Goal: Task Accomplishment & Management: Manage account settings

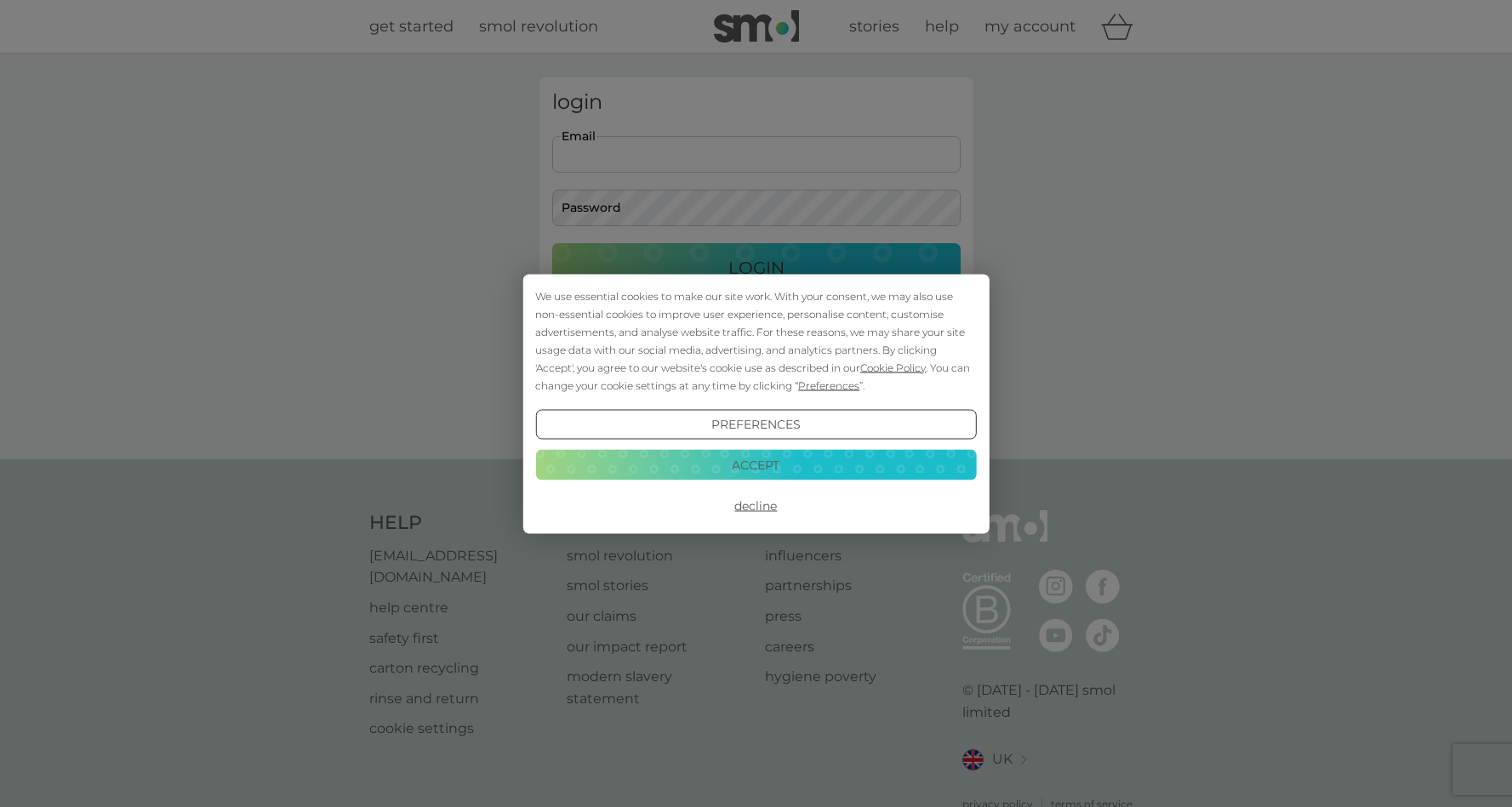
type input "[PERSON_NAME][EMAIL_ADDRESS][DOMAIN_NAME]"
click at [756, 267] on button "Login" at bounding box center [756, 267] width 409 height 49
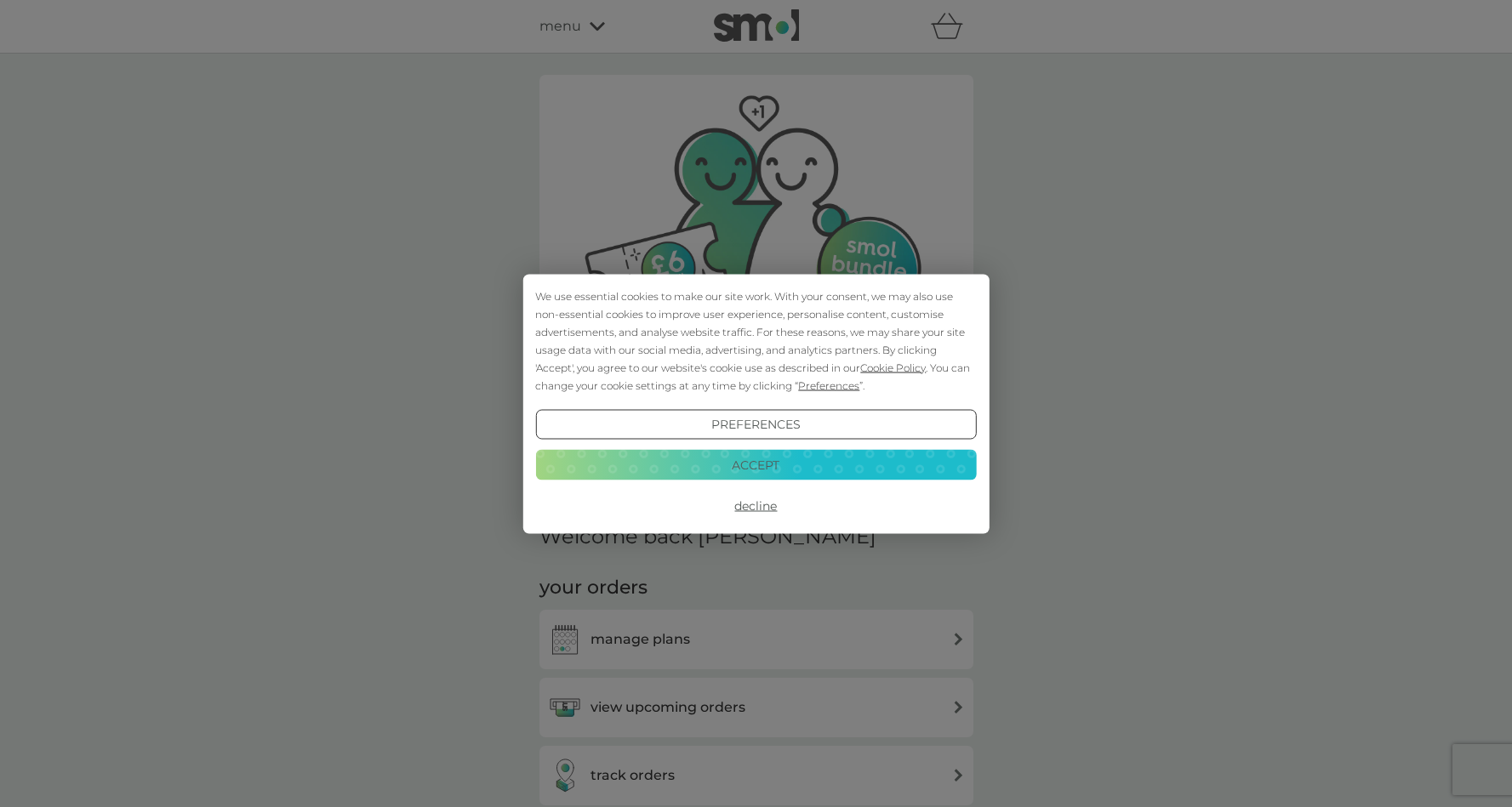
click at [738, 460] on button "Accept" at bounding box center [756, 464] width 441 height 30
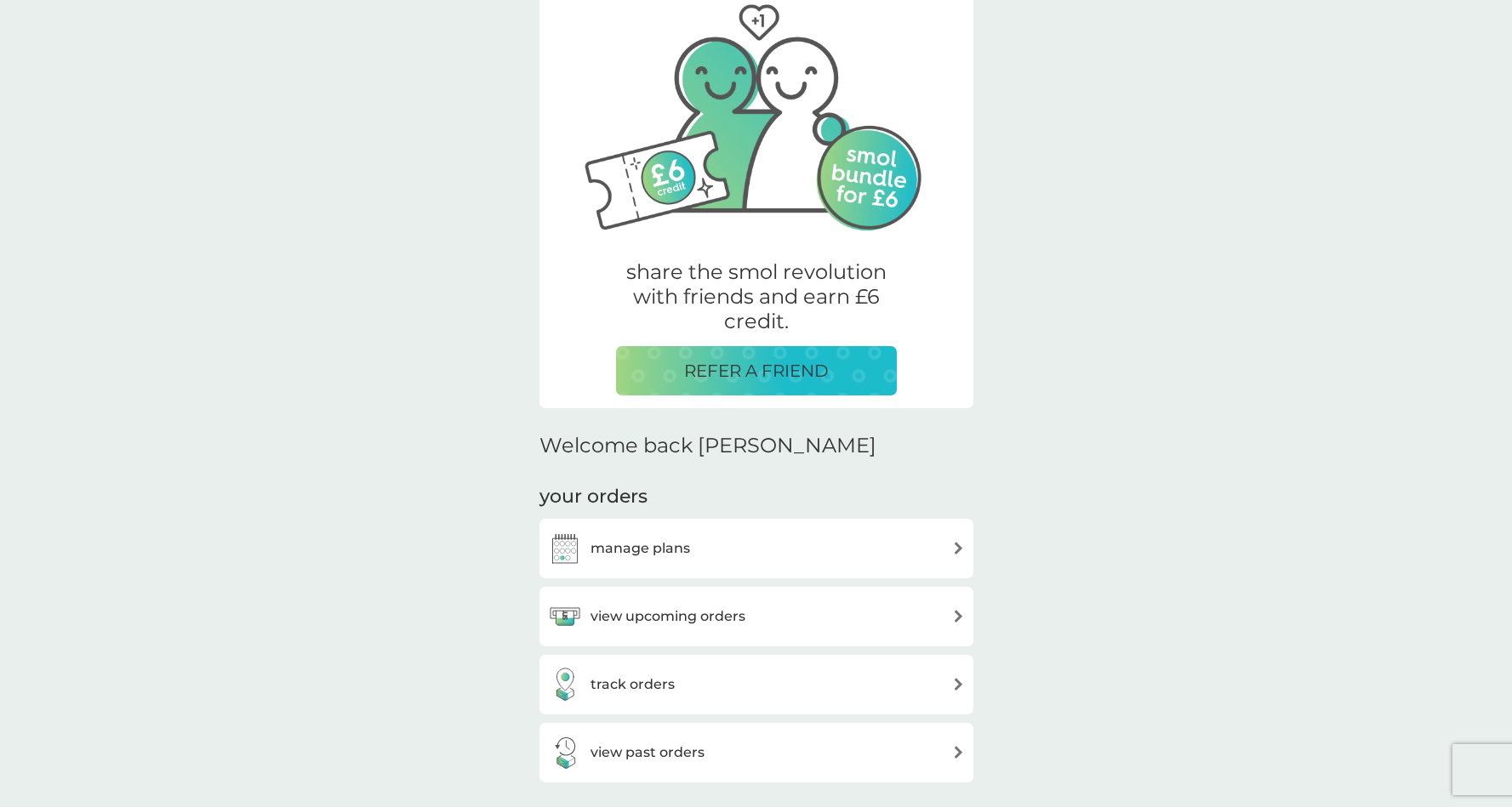
scroll to position [92, 0]
click at [957, 543] on img at bounding box center [958, 547] width 13 height 13
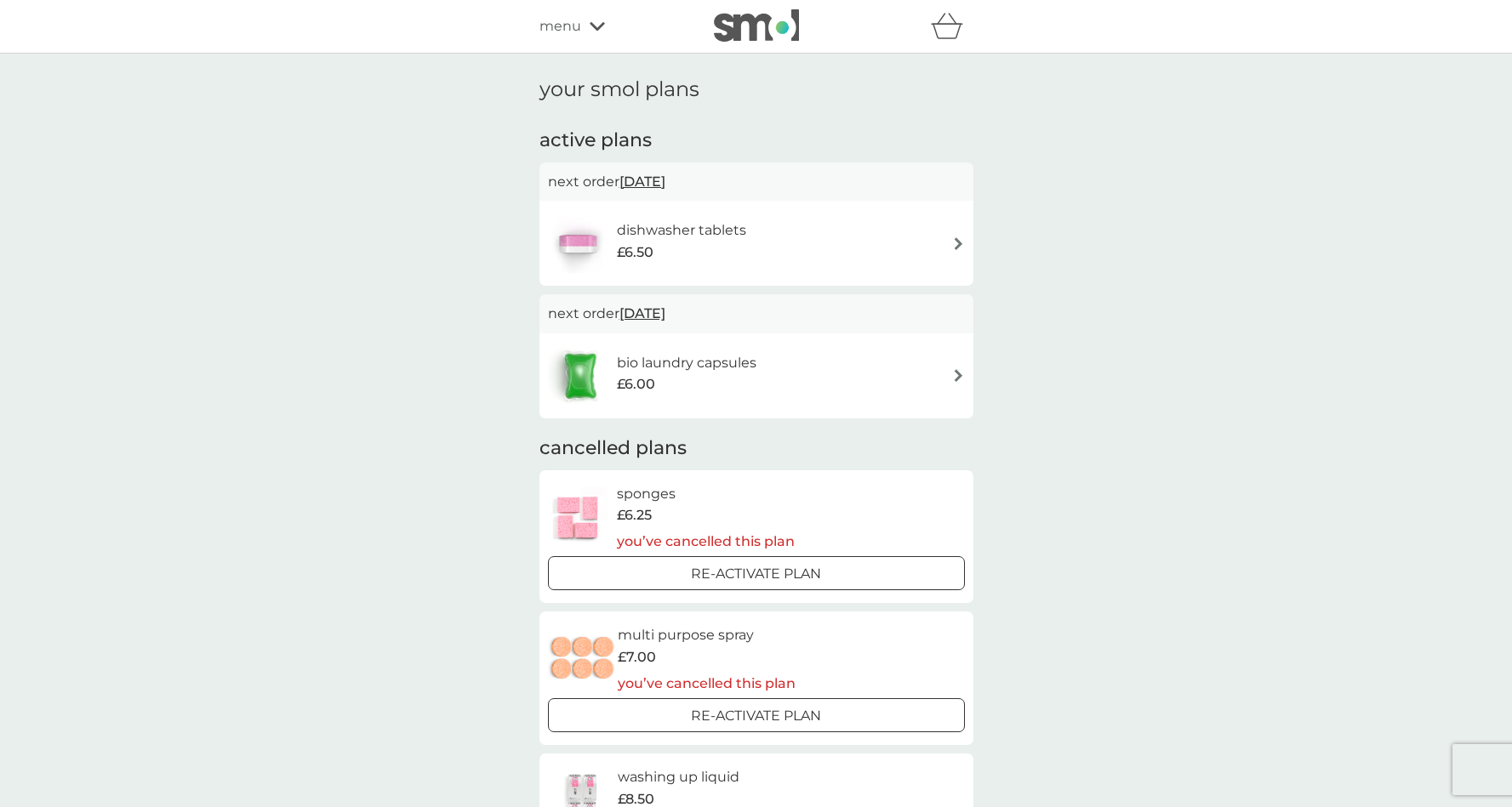
click at [659, 311] on span "[DATE]" at bounding box center [642, 313] width 46 height 33
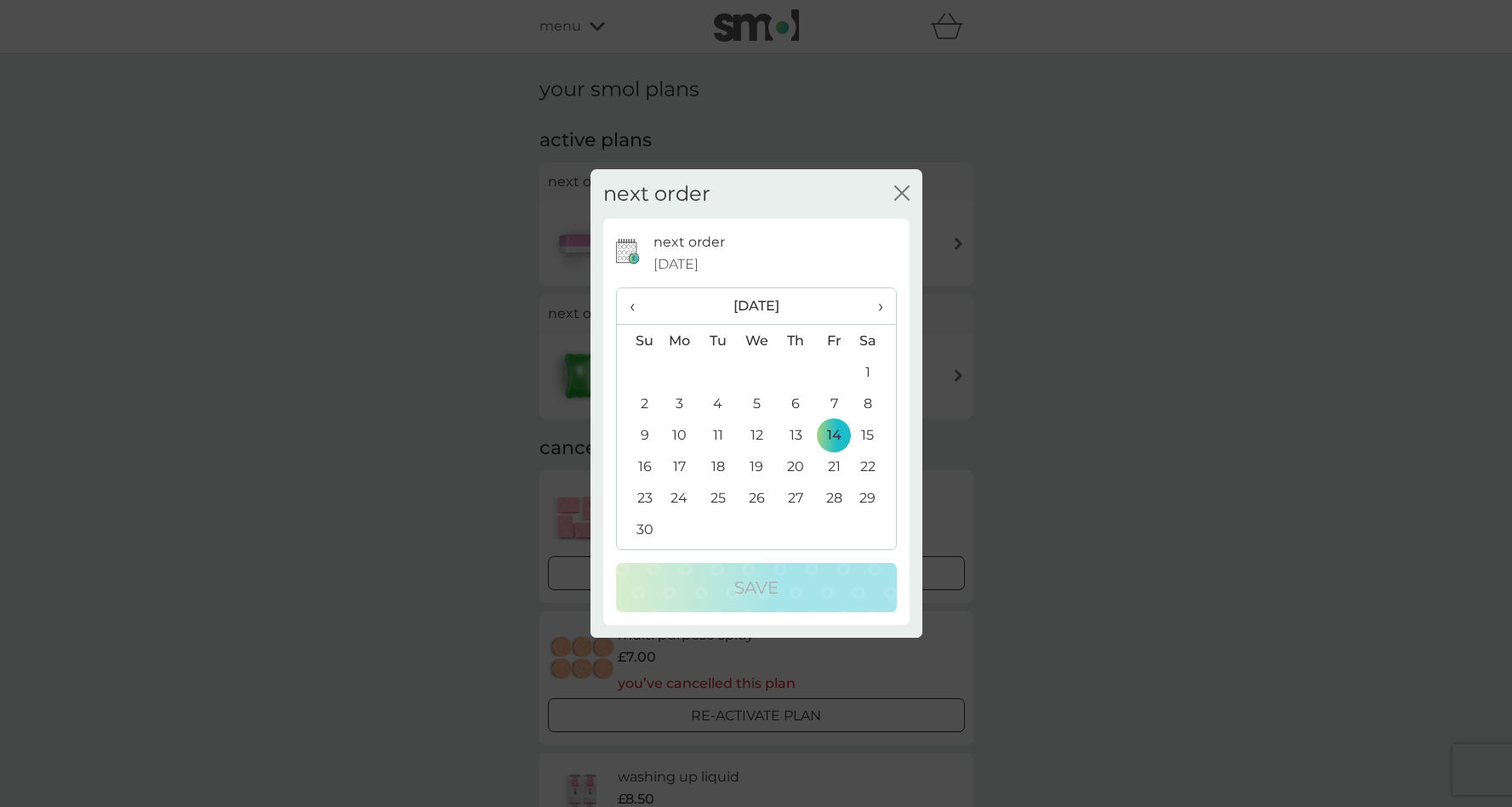
click at [629, 305] on th "‹" at bounding box center [639, 306] width 43 height 36
click at [630, 303] on span "‹" at bounding box center [639, 305] width 18 height 35
click at [717, 404] on td "9" at bounding box center [717, 403] width 38 height 31
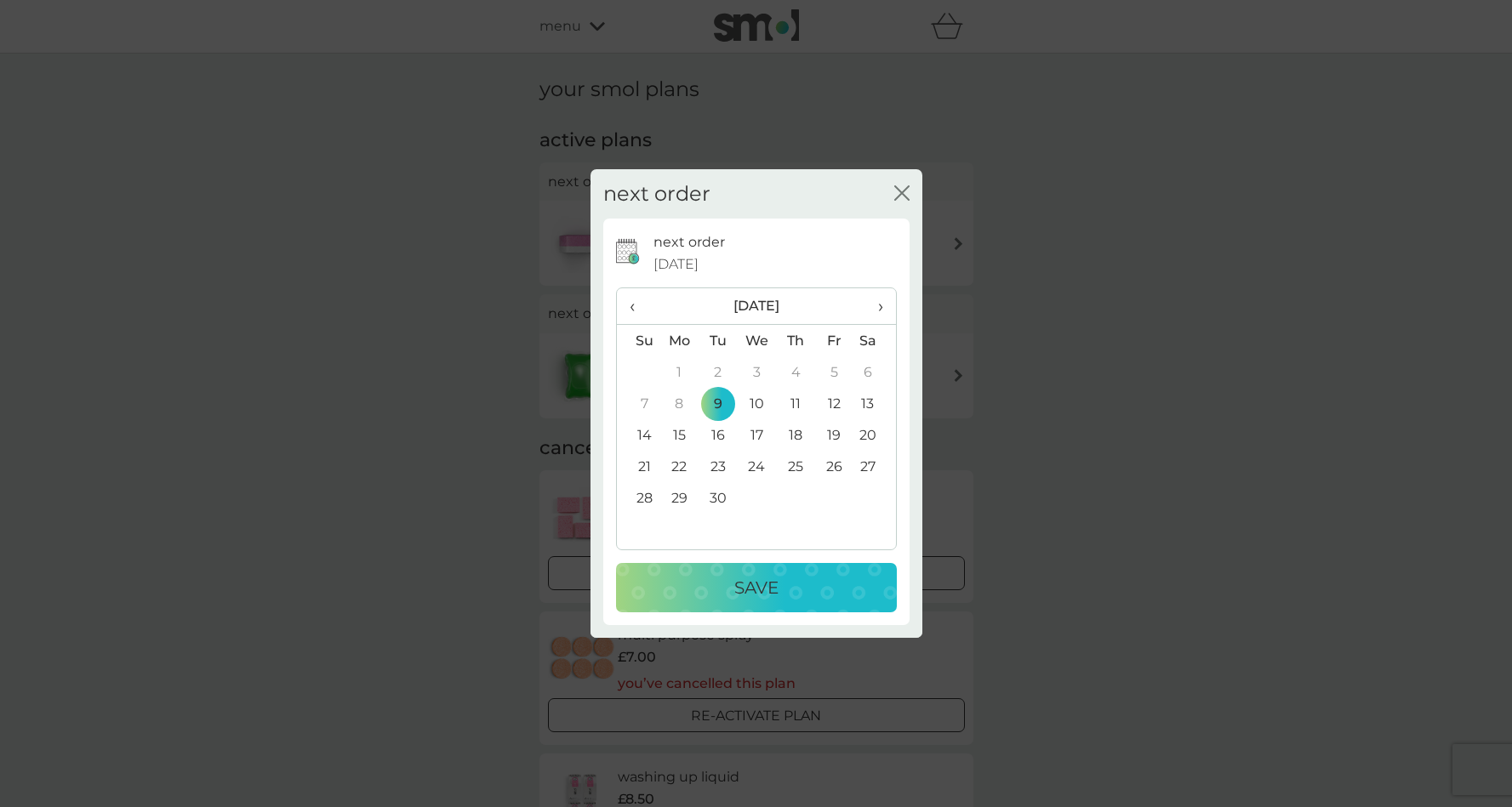
click at [750, 590] on p "Save" at bounding box center [756, 587] width 44 height 27
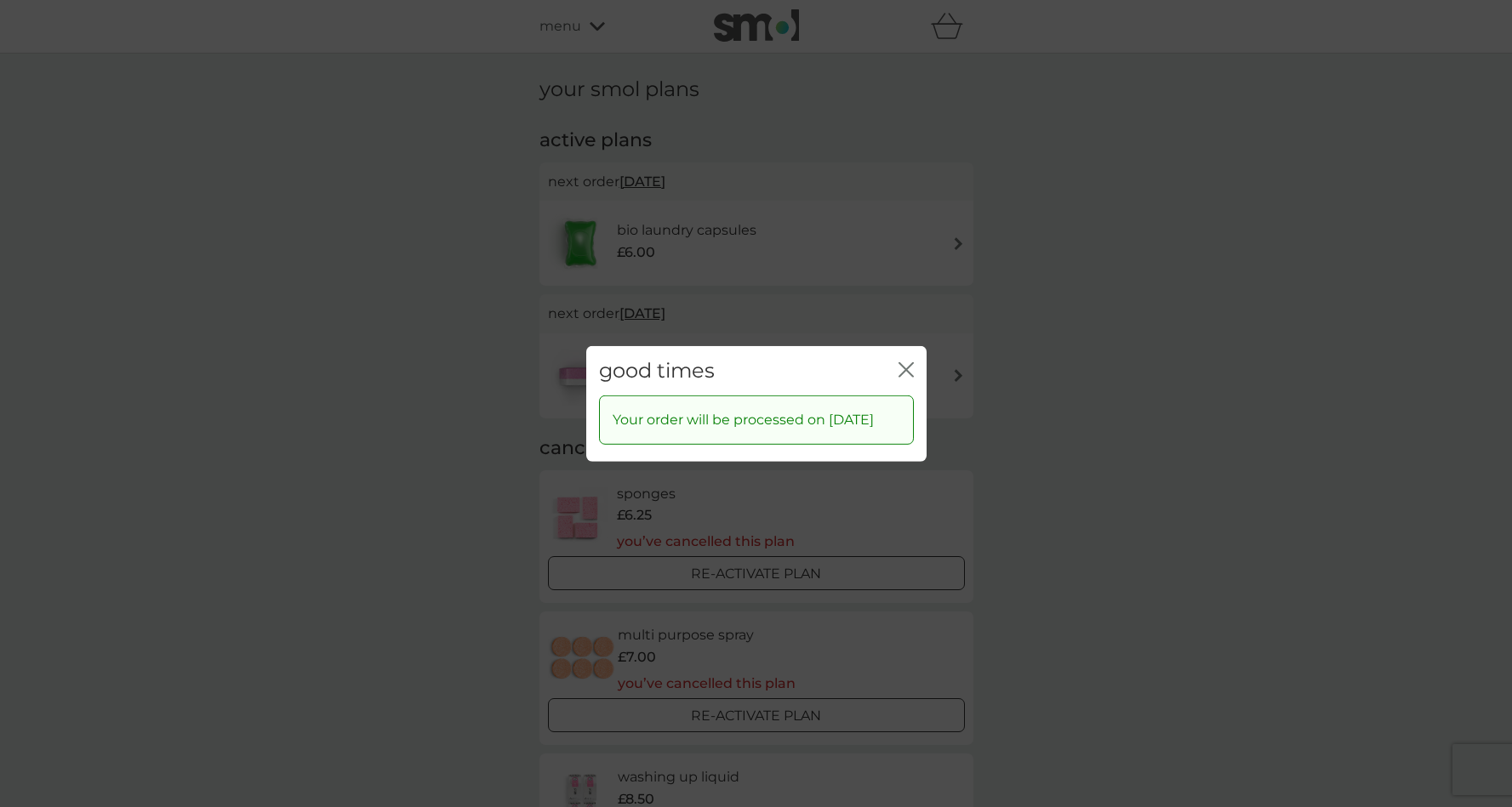
click at [898, 354] on div "good times close" at bounding box center [756, 370] width 340 height 50
click at [905, 362] on icon "close" at bounding box center [906, 369] width 16 height 16
